Goal: Information Seeking & Learning: Learn about a topic

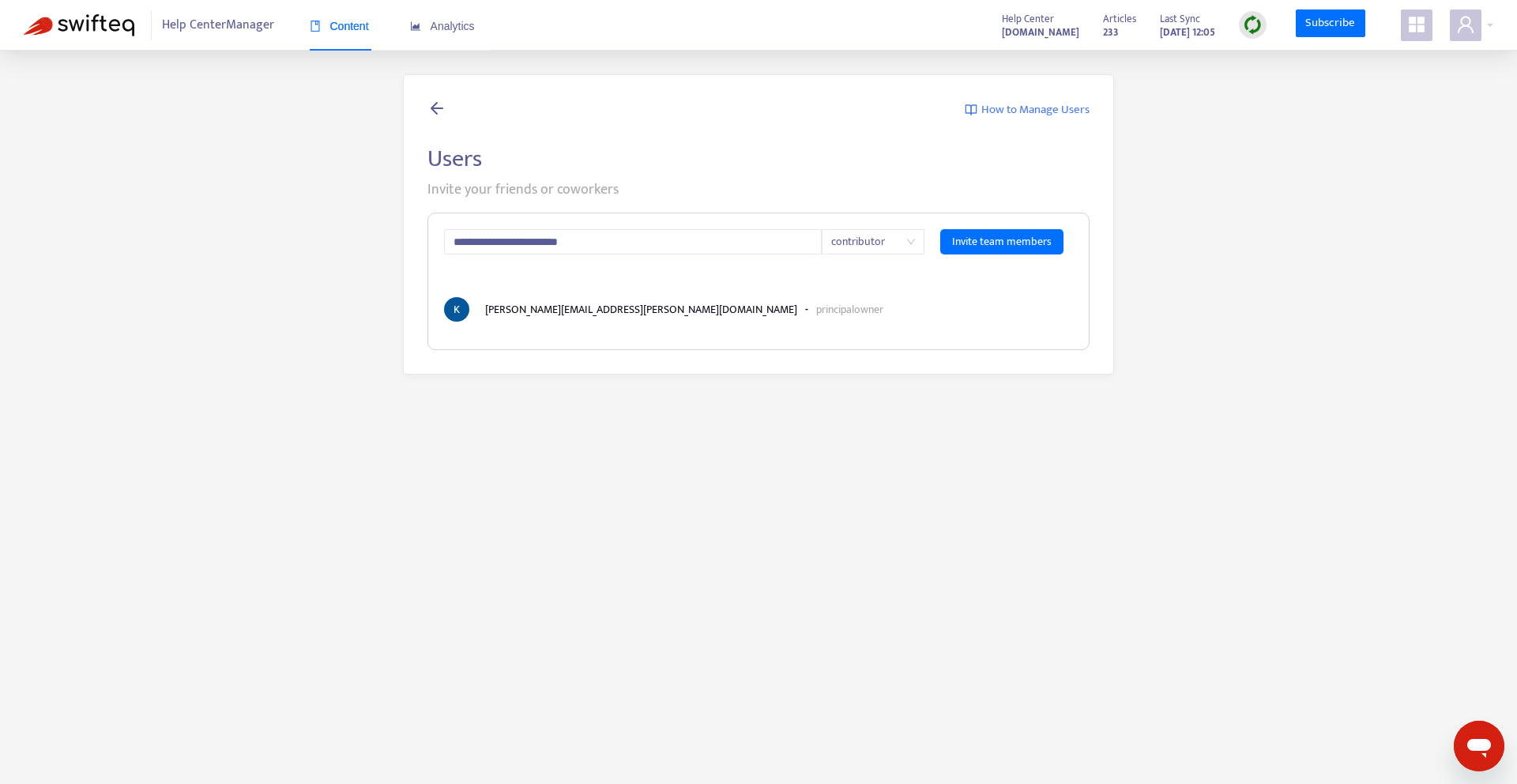
click at [354, 36] on div "Content" at bounding box center [339, 26] width 59 height 48
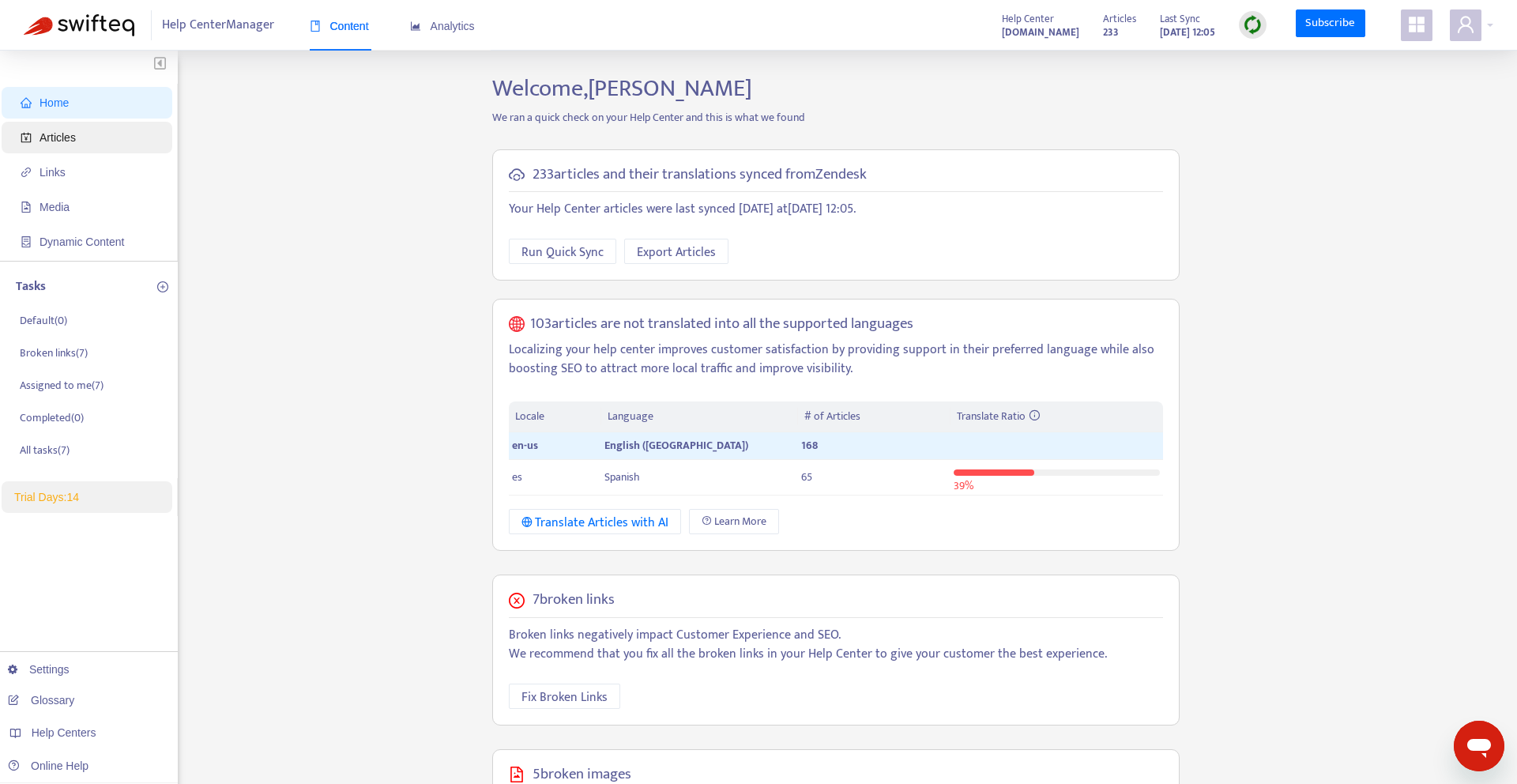
click at [72, 133] on span "Articles" at bounding box center [58, 138] width 37 height 13
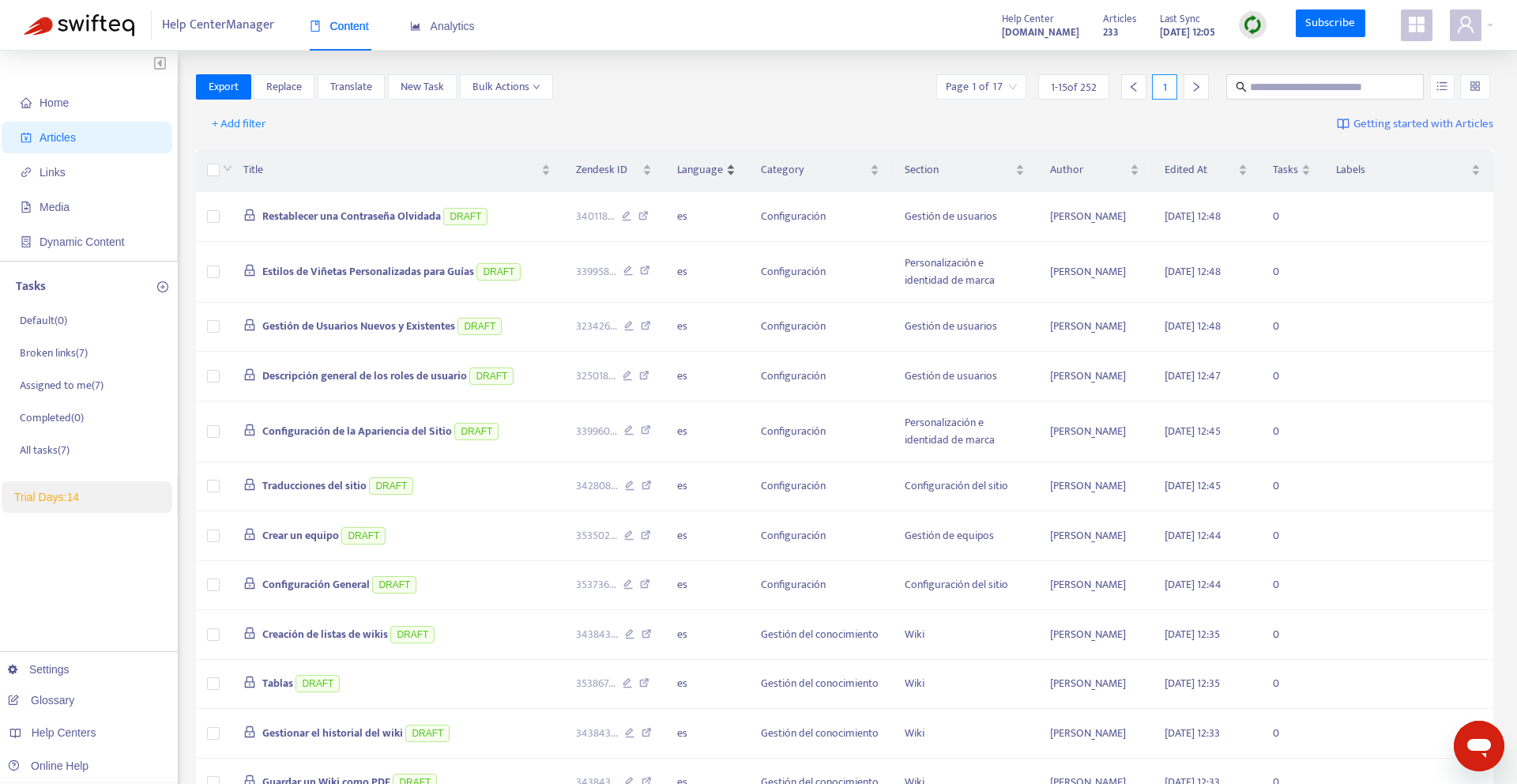
click at [695, 178] on span "Language" at bounding box center [700, 170] width 45 height 17
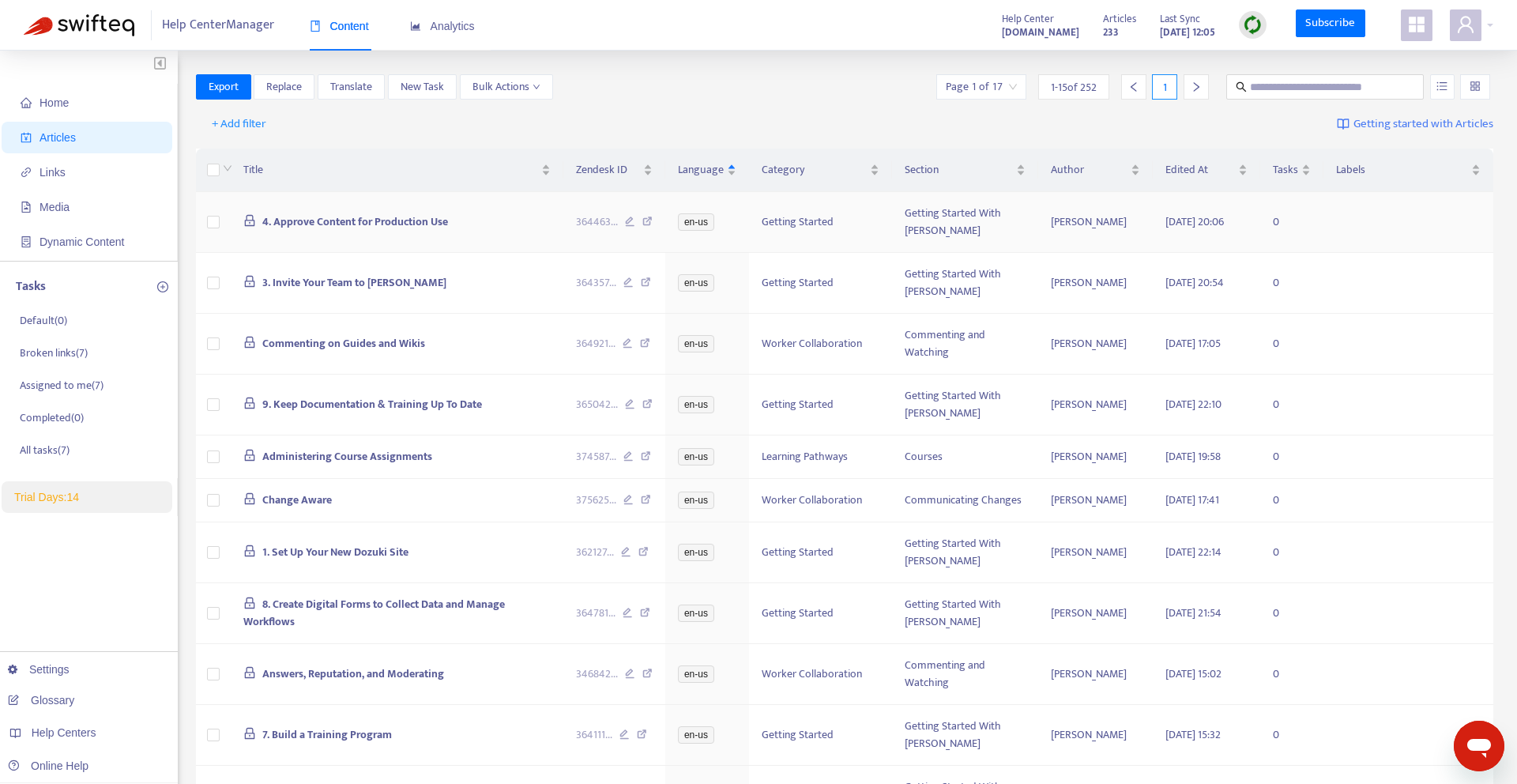
click at [365, 222] on span "4. Approve Content for Production Use" at bounding box center [355, 222] width 186 height 18
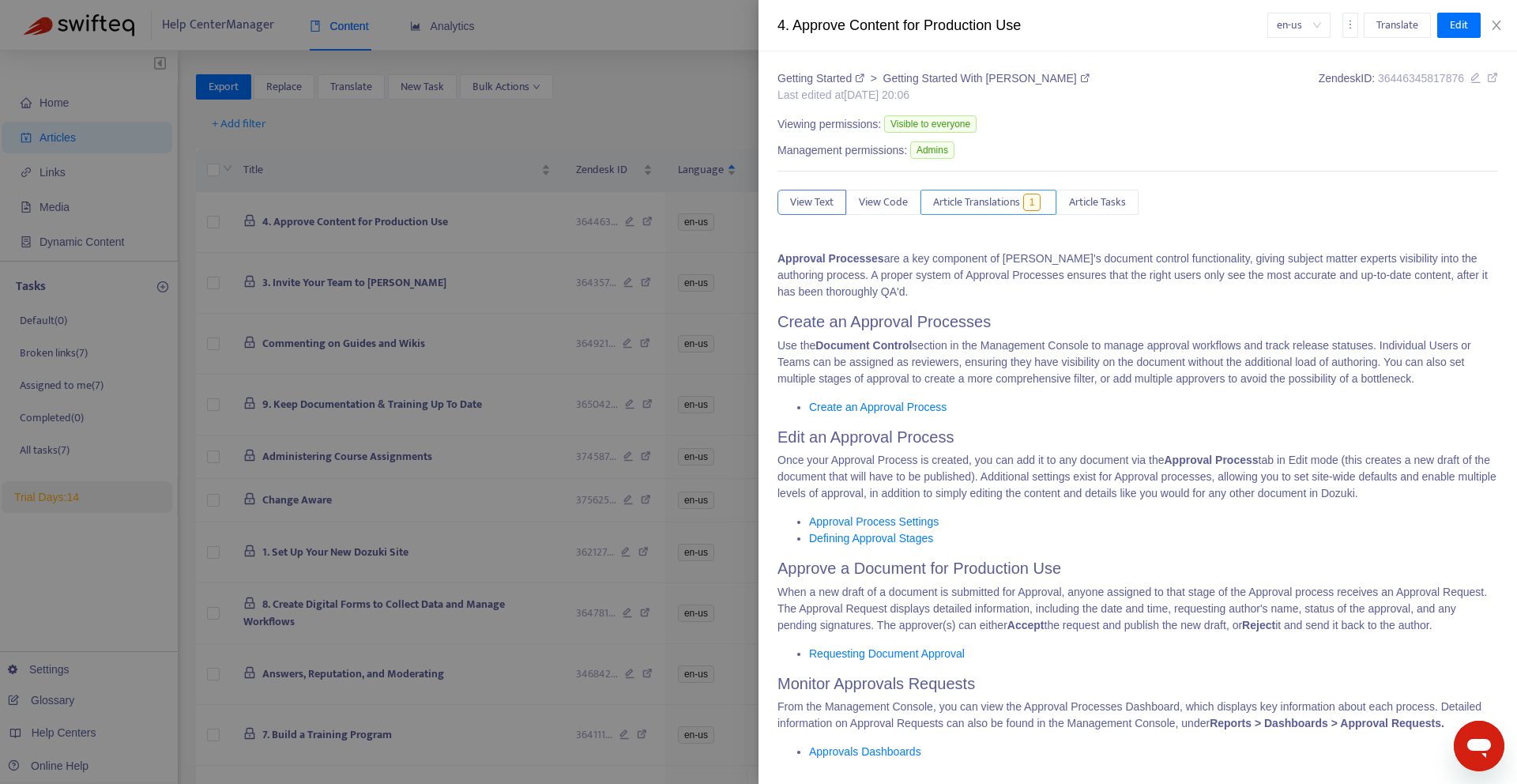
click at [966, 207] on span "Article Translations" at bounding box center [976, 202] width 87 height 17
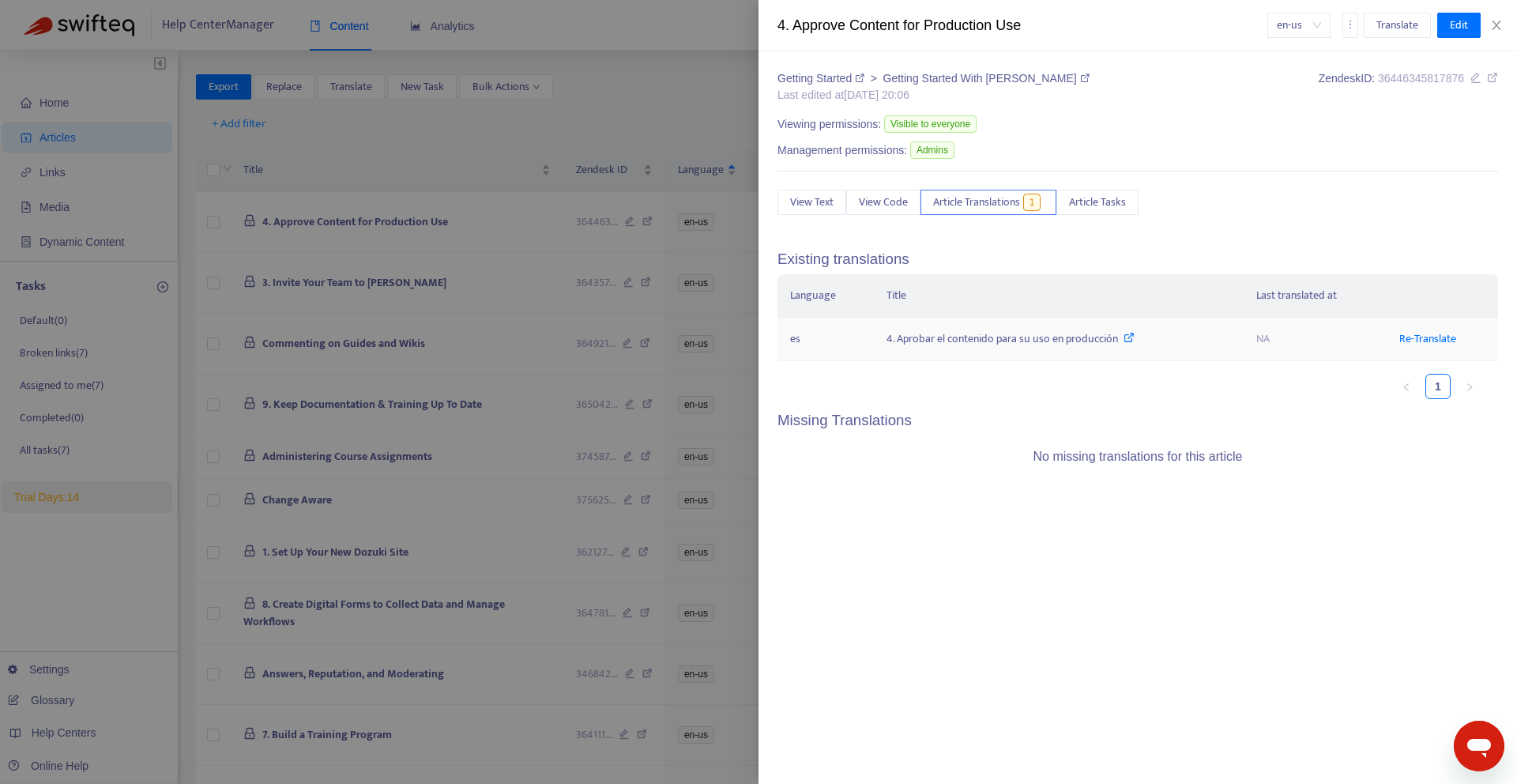
click at [1010, 339] on div "4. Aprobar el contenido para su uso en producción" at bounding box center [1058, 338] width 345 height 17
click at [1084, 326] on td "4. Aprobar el contenido para su uso en producción" at bounding box center [1059, 339] width 371 height 44
click at [1133, 338] on div "4. Aprobar el contenido para su uso en producción" at bounding box center [1058, 338] width 345 height 17
click at [1127, 337] on icon at bounding box center [1130, 338] width 11 height 11
